Goal: Answer question/provide support: Share knowledge or assist other users

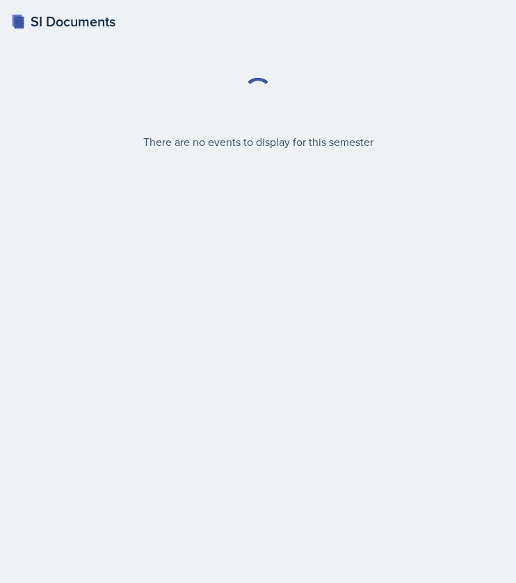
select select "2bed604d-1099-4043-b1bc-2365e8740244"
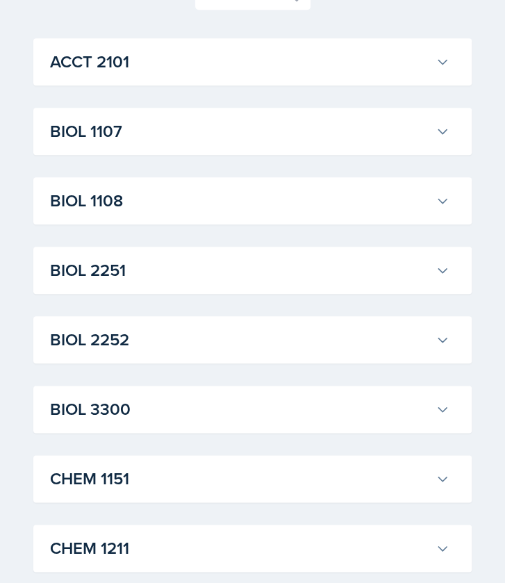
scroll to position [162, 0]
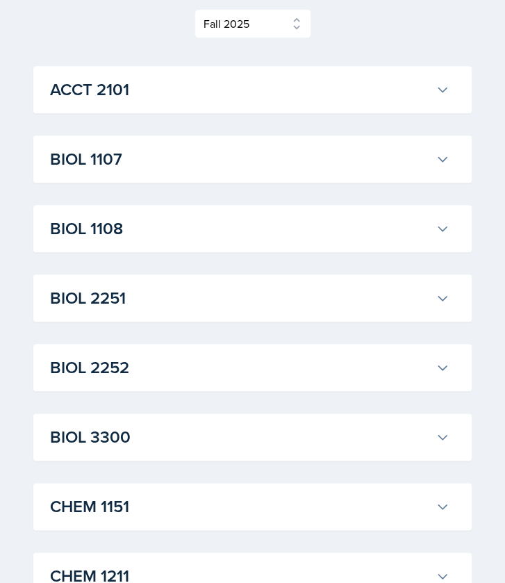
click at [147, 300] on h3 "BIOL 2251" at bounding box center [240, 298] width 380 height 25
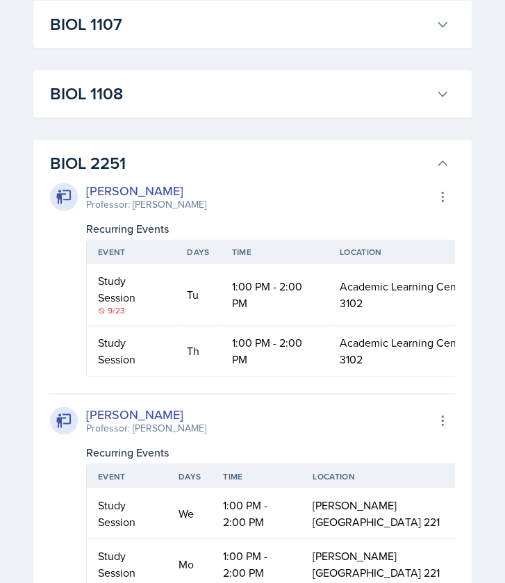
scroll to position [0, 0]
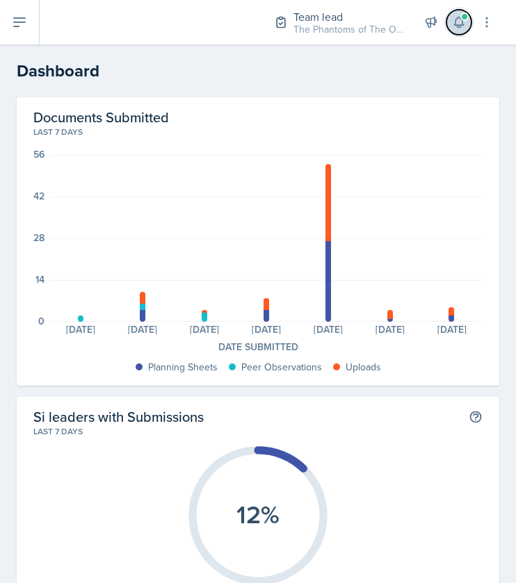
click at [455, 17] on icon at bounding box center [459, 22] width 14 height 14
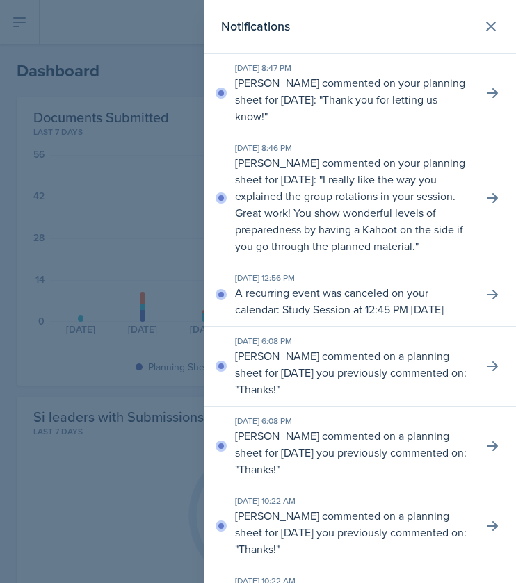
click at [405, 97] on p "[PERSON_NAME] commented on your planning sheet for [DATE]: " Thank you for lett…" at bounding box center [353, 99] width 236 height 50
click at [496, 99] on div "[DATE] 8:47 PM [PERSON_NAME] commented on your planning sheet for [DATE]: " Tha…" at bounding box center [359, 94] width 311 height 80
click at [487, 93] on icon at bounding box center [492, 93] width 11 height 10
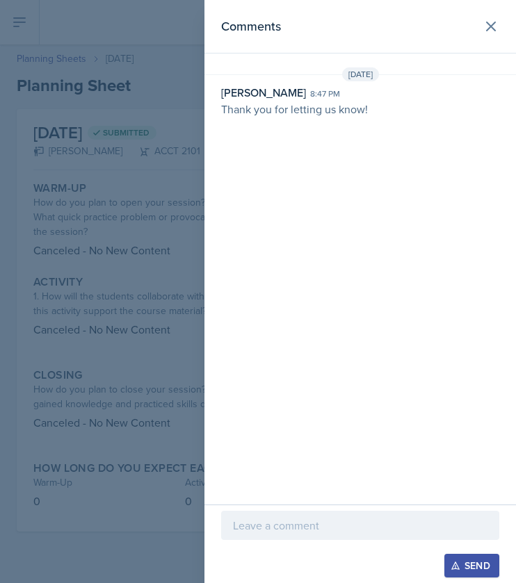
click at [127, 141] on div at bounding box center [258, 291] width 516 height 583
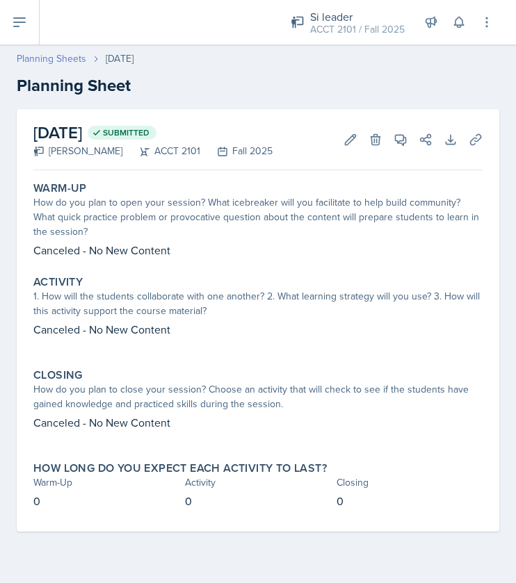
click at [74, 64] on link "Planning Sheets" at bounding box center [52, 58] width 70 height 15
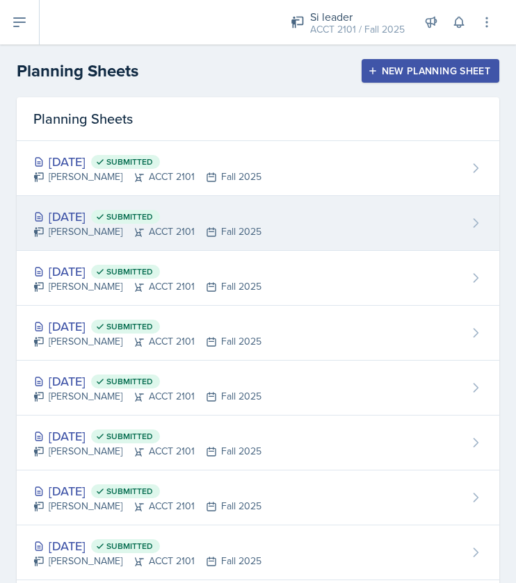
click at [302, 221] on div "[DATE] Submitted [PERSON_NAME] ACCT 2101 Fall 2025" at bounding box center [258, 223] width 482 height 55
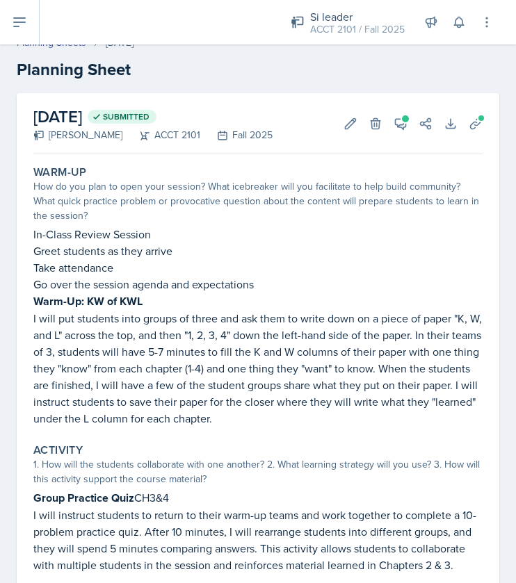
scroll to position [12, 0]
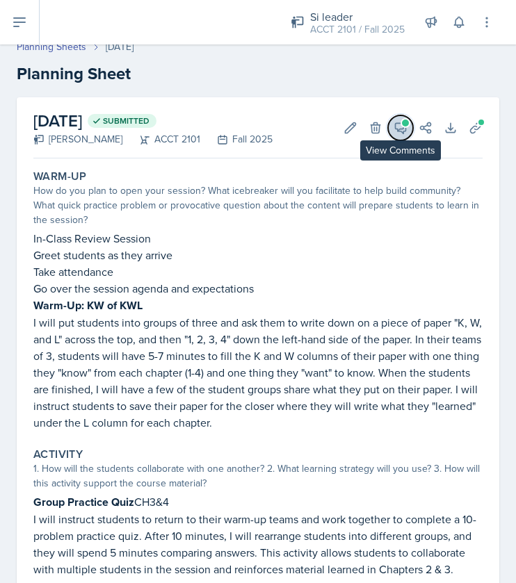
click at [393, 126] on icon at bounding box center [400, 128] width 14 height 14
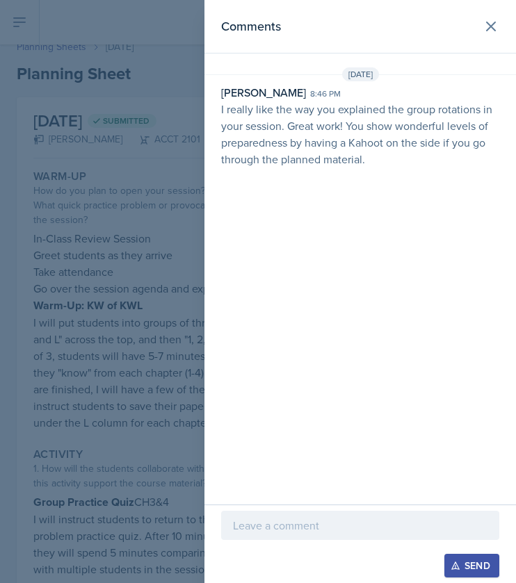
click at [293, 515] on div at bounding box center [360, 525] width 278 height 29
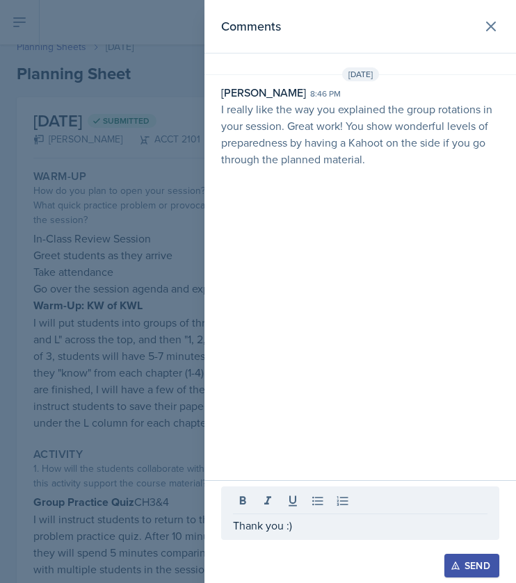
click at [483, 562] on div "Send" at bounding box center [471, 565] width 37 height 11
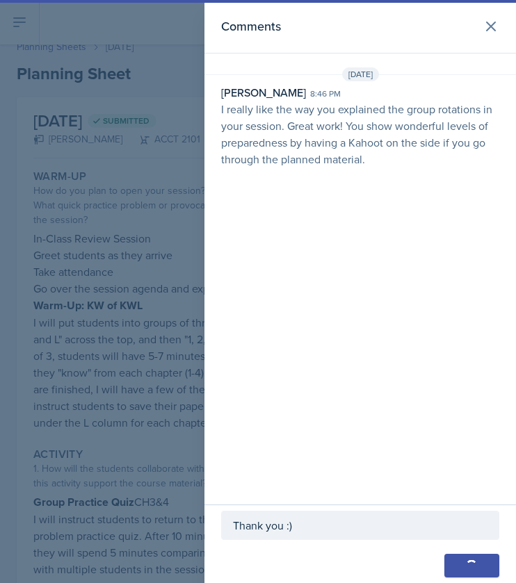
click at [159, 289] on div at bounding box center [258, 291] width 516 height 583
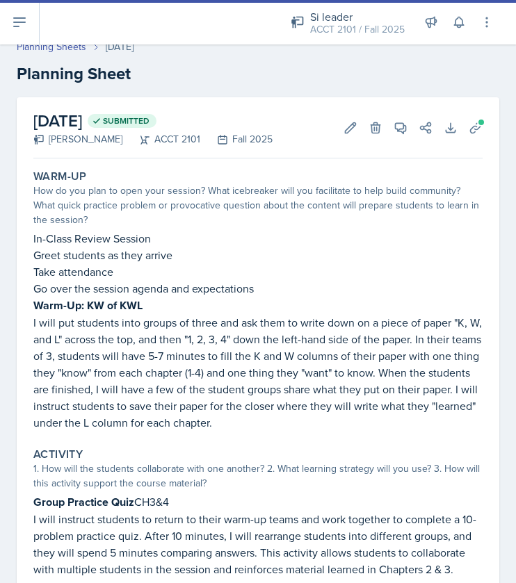
scroll to position [0, 0]
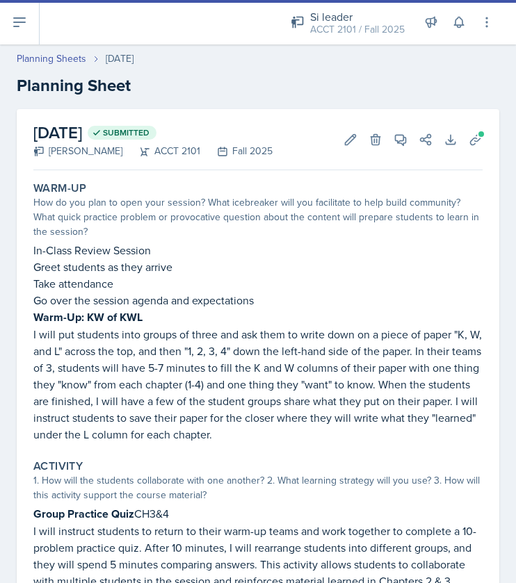
click at [58, 66] on div "Planning Sheets [DATE] Planning Sheet" at bounding box center [258, 74] width 516 height 47
click at [58, 65] on link "Planning Sheets" at bounding box center [52, 58] width 70 height 15
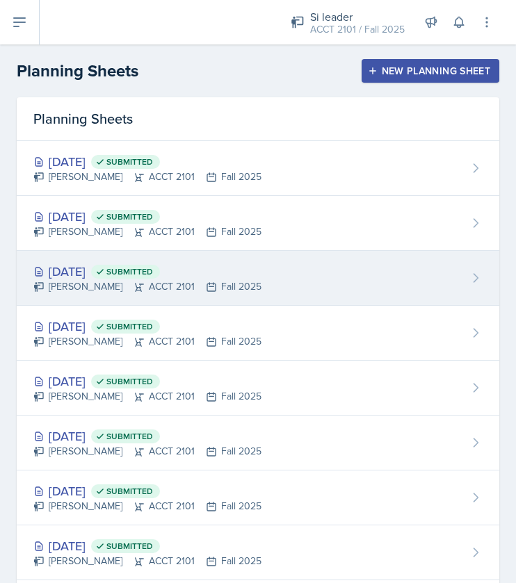
click at [110, 282] on div "[PERSON_NAME] ACCT 2101 Fall 2025" at bounding box center [147, 286] width 228 height 15
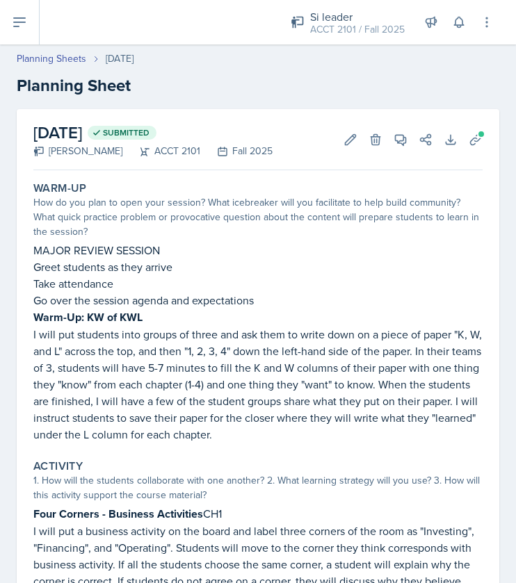
click at [391, 124] on div "[DATE] Submitted [PERSON_NAME] ACCT 2101 Fall 2025 Edit Delete View Comments Co…" at bounding box center [257, 139] width 449 height 61
click at [402, 134] on span at bounding box center [405, 134] width 7 height 7
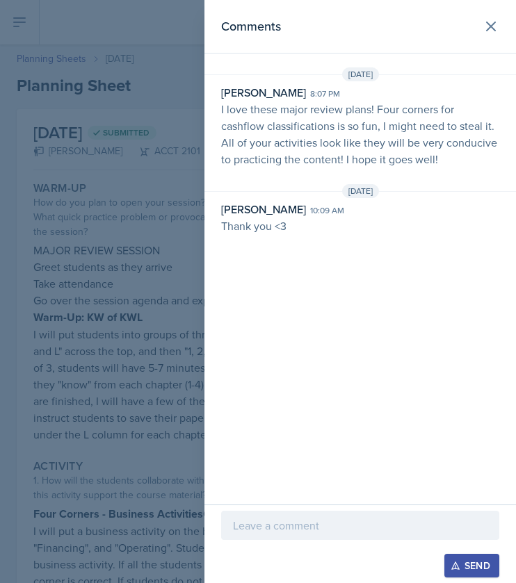
click at [177, 42] on div at bounding box center [258, 291] width 516 height 583
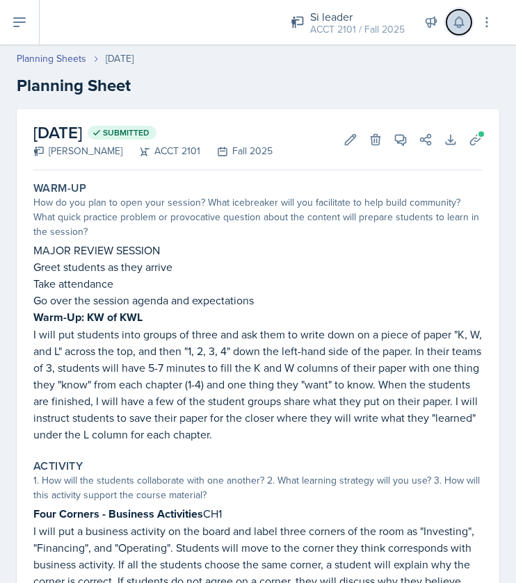
click at [453, 22] on icon at bounding box center [459, 22] width 14 height 14
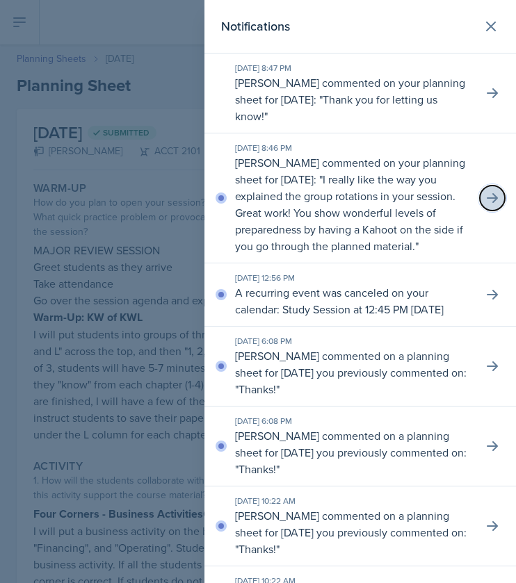
click at [485, 204] on icon at bounding box center [492, 198] width 14 height 14
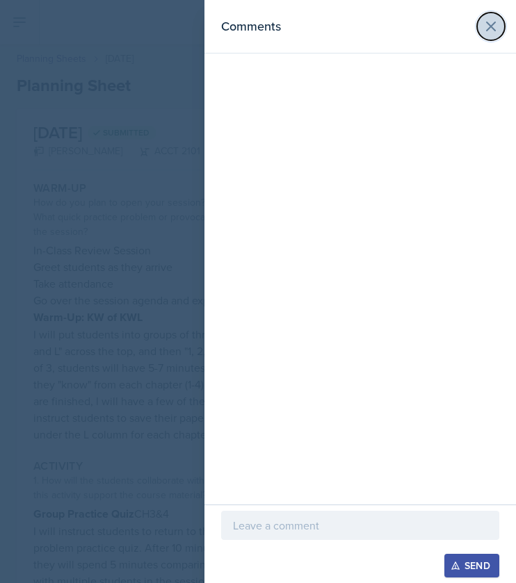
click at [489, 23] on icon at bounding box center [490, 26] width 17 height 17
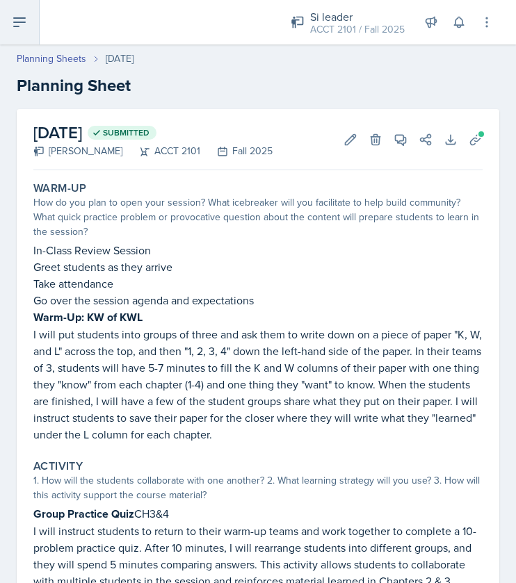
click at [22, 24] on icon at bounding box center [19, 22] width 17 height 17
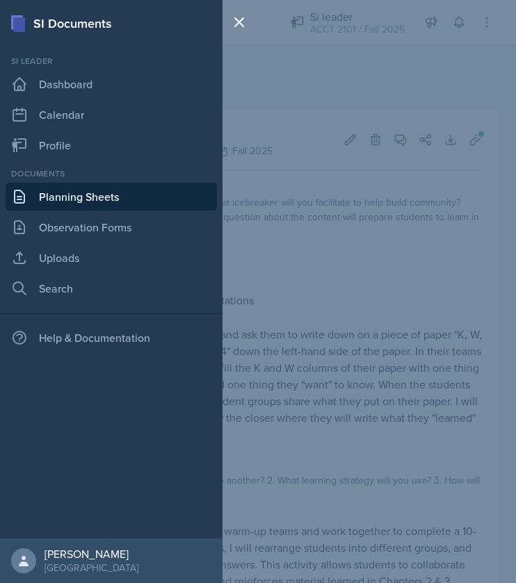
click at [368, 123] on div "SI Documents Si leader Dashboard Calendar Profile Documents Planning Sheets Obs…" at bounding box center [258, 291] width 516 height 583
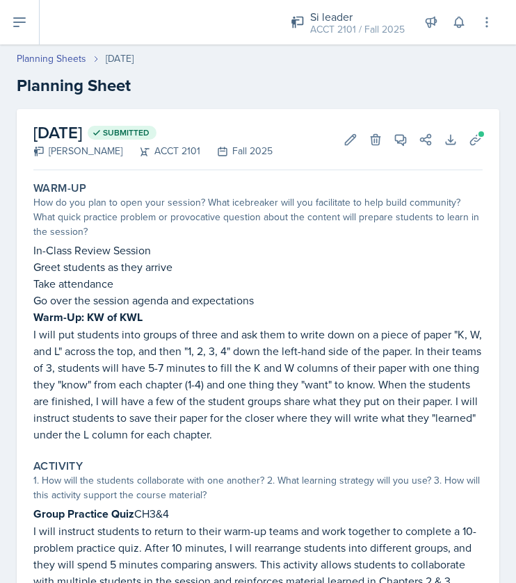
click at [355, 54] on div "Planning Sheets [DATE]" at bounding box center [258, 58] width 482 height 15
click at [350, 47] on header "Planning Sheets [DATE] Planning Sheet" at bounding box center [258, 75] width 516 height 74
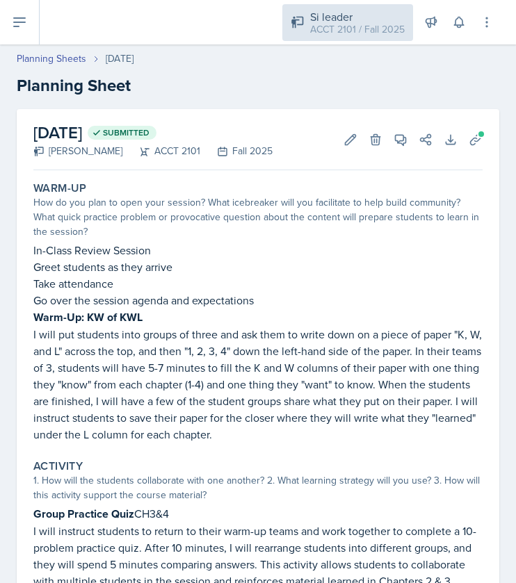
click at [341, 34] on div "ACCT 2101 / Fall 2025" at bounding box center [357, 29] width 95 height 15
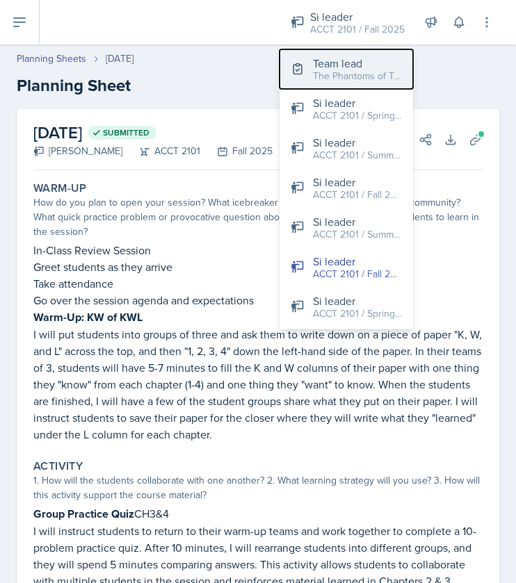
click at [359, 76] on div "The Phantoms of The Opera / Fall 2025" at bounding box center [357, 76] width 89 height 15
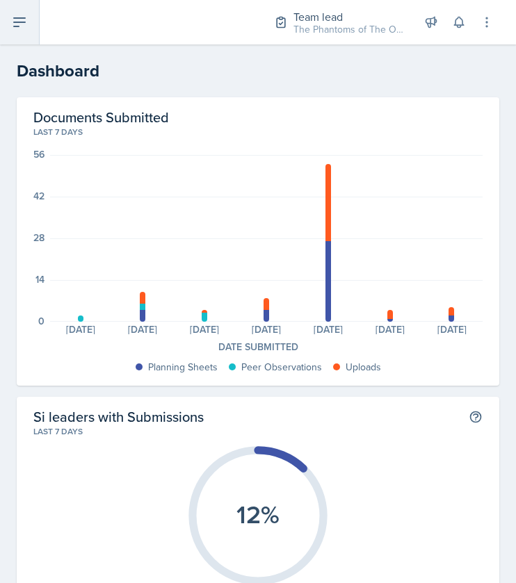
click at [30, 21] on button at bounding box center [20, 22] width 40 height 44
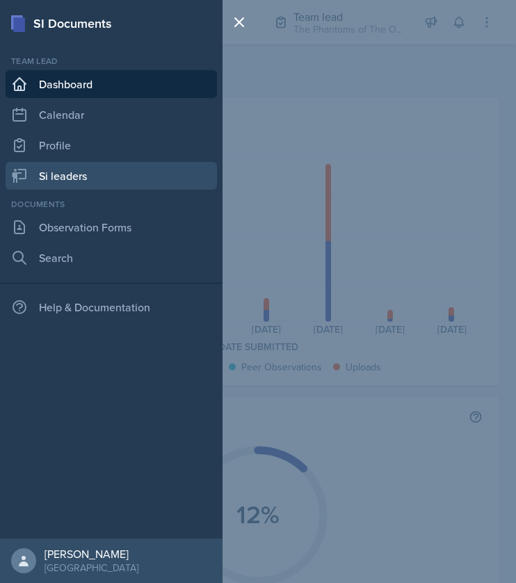
click at [105, 165] on link "Si leaders" at bounding box center [111, 176] width 211 height 28
